Goal: Share content: Share content

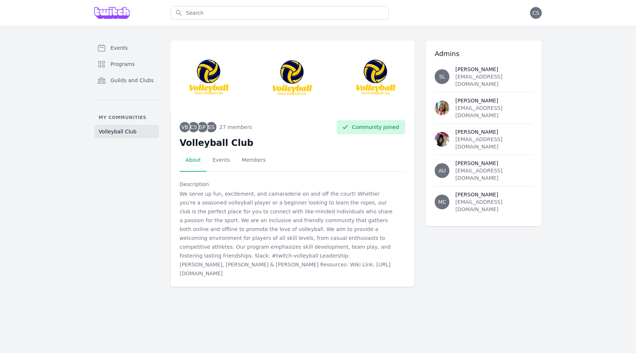
drag, startPoint x: 276, startPoint y: 193, endPoint x: 282, endPoint y: 266, distance: 72.8
click at [282, 266] on p "We serve up fun, excitement, and camaraderie on and off the court! Whether you'…" at bounding box center [286, 233] width 213 height 88
drag, startPoint x: 180, startPoint y: 195, endPoint x: 331, endPoint y: 270, distance: 168.3
click at [331, 270] on div "VB CS SP SS 27 members + 27 Community joined Volleyball Club Select a tab About…" at bounding box center [292, 198] width 243 height 175
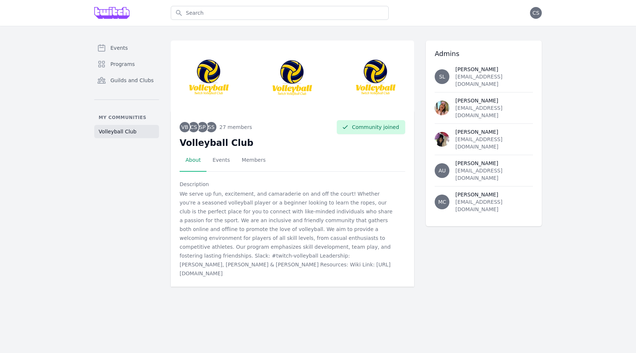
click at [328, 263] on p "We serve up fun, excitement, and camaraderie on and off the court! Whether you'…" at bounding box center [286, 233] width 213 height 88
drag, startPoint x: 328, startPoint y: 263, endPoint x: 158, endPoint y: 263, distance: 170.9
click at [157, 263] on div "Events Programs Guilds and Clubs My communities Volleyball Club VB CS SP SS 27 …" at bounding box center [317, 164] width 471 height 246
click at [217, 263] on p "We serve up fun, excitement, and camaraderie on and off the court! Whether you'…" at bounding box center [286, 233] width 213 height 88
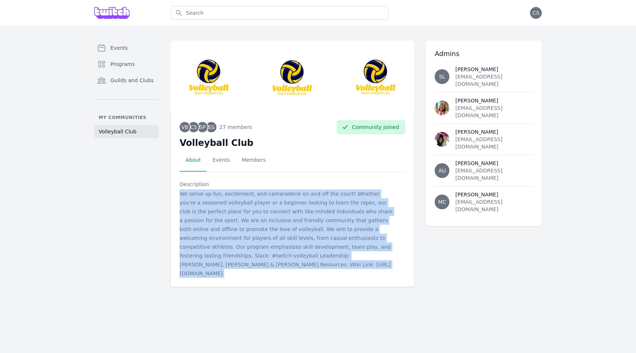
click at [217, 263] on p "We serve up fun, excitement, and camaraderie on and off the court! Whether you'…" at bounding box center [286, 233] width 213 height 88
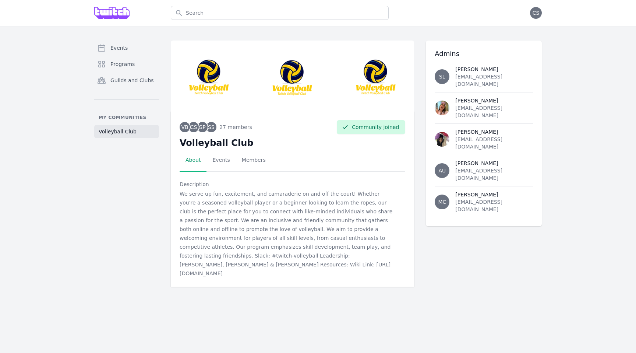
click at [329, 266] on p "We serve up fun, excitement, and camaraderie on and off the court! Whether you'…" at bounding box center [286, 233] width 213 height 88
drag, startPoint x: 329, startPoint y: 266, endPoint x: 172, endPoint y: 265, distance: 157.2
click at [172, 265] on div "VB CS SP SS 27 members + 27 Community joined Volleyball Club Select a tab About…" at bounding box center [292, 198] width 243 height 175
copy p "[URL][DOMAIN_NAME]"
